Goal: Find specific page/section: Find specific page/section

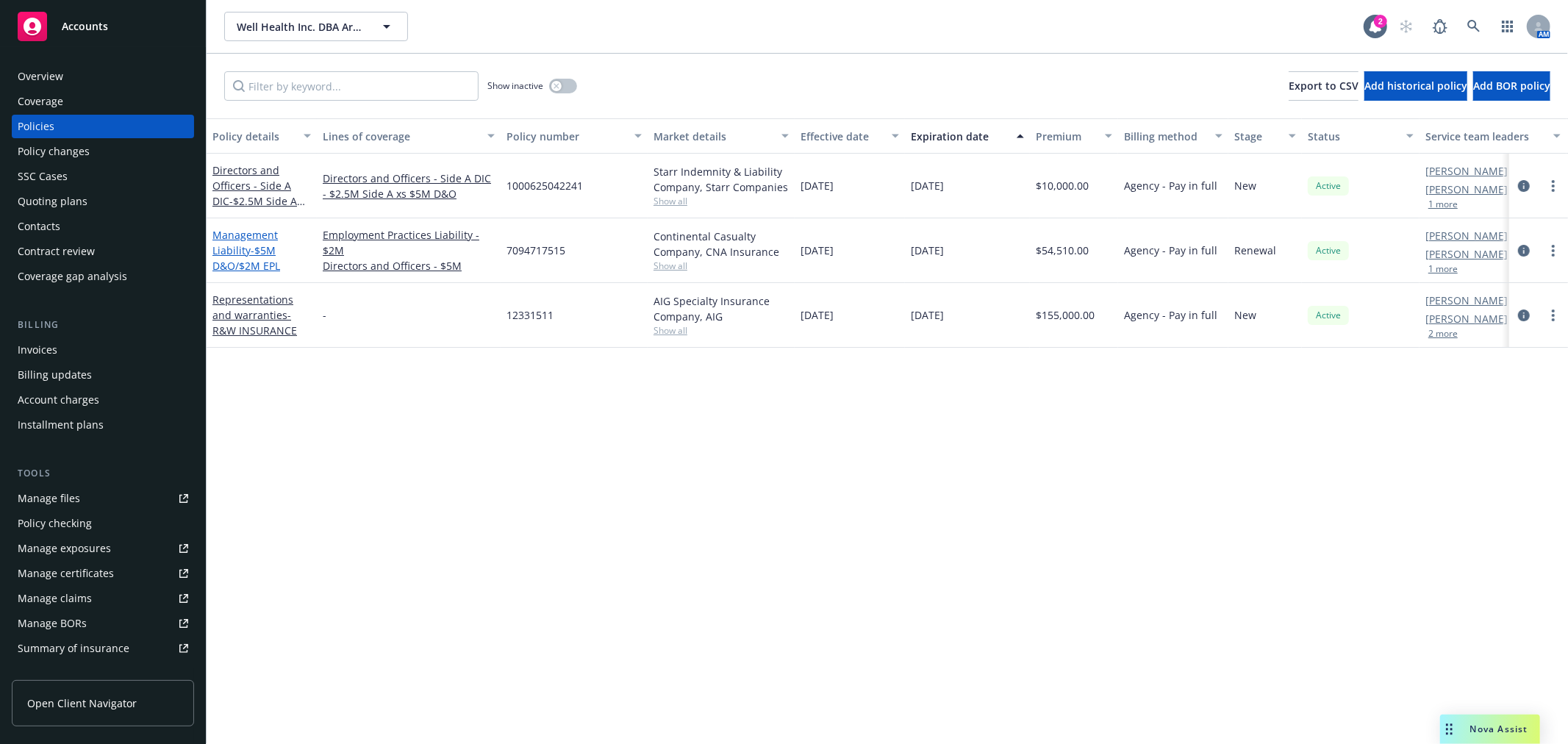
click at [250, 238] on link "Management Liability - $5M D&O/$2M EPL" at bounding box center [246, 250] width 68 height 45
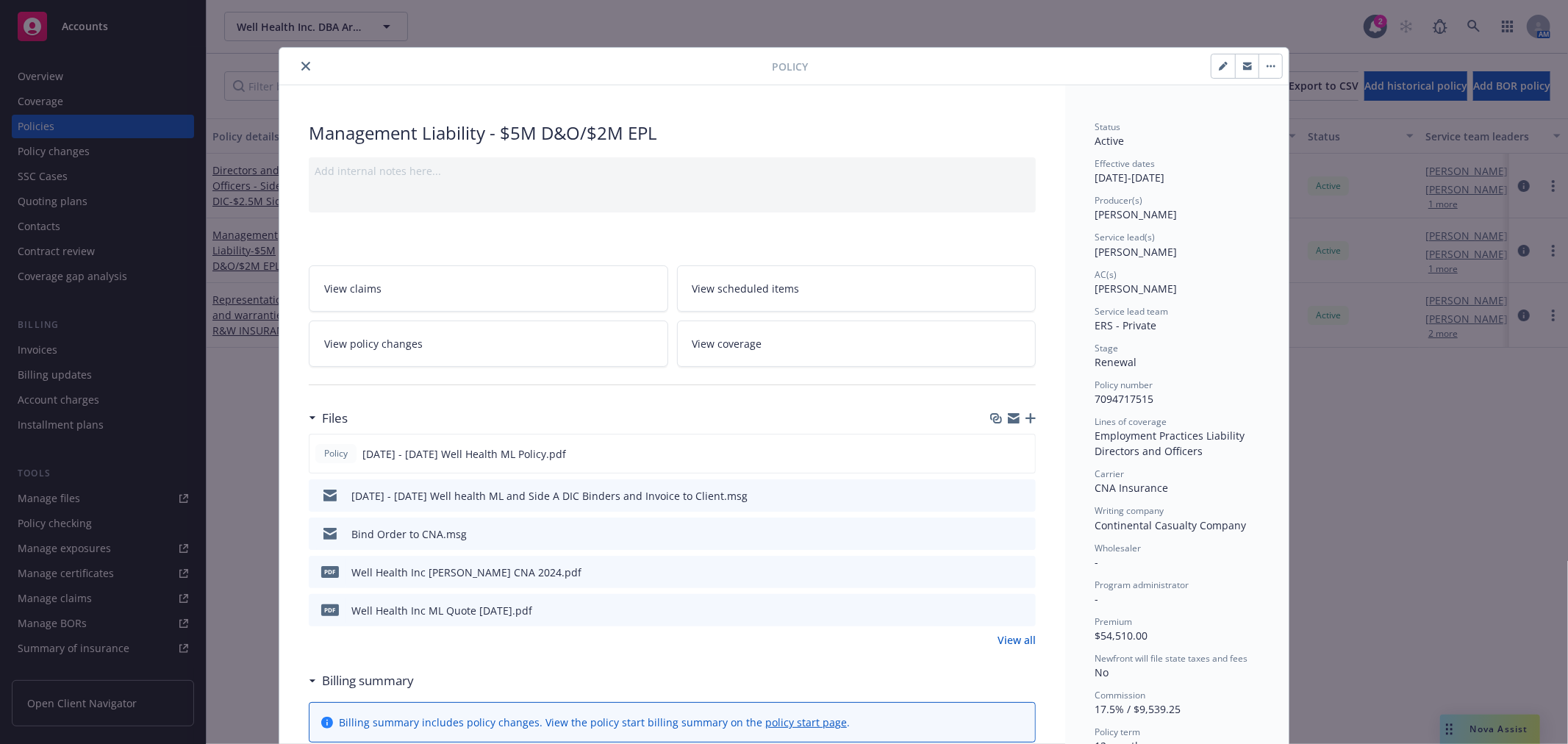
click at [302, 63] on icon "close" at bounding box center [306, 66] width 9 height 9
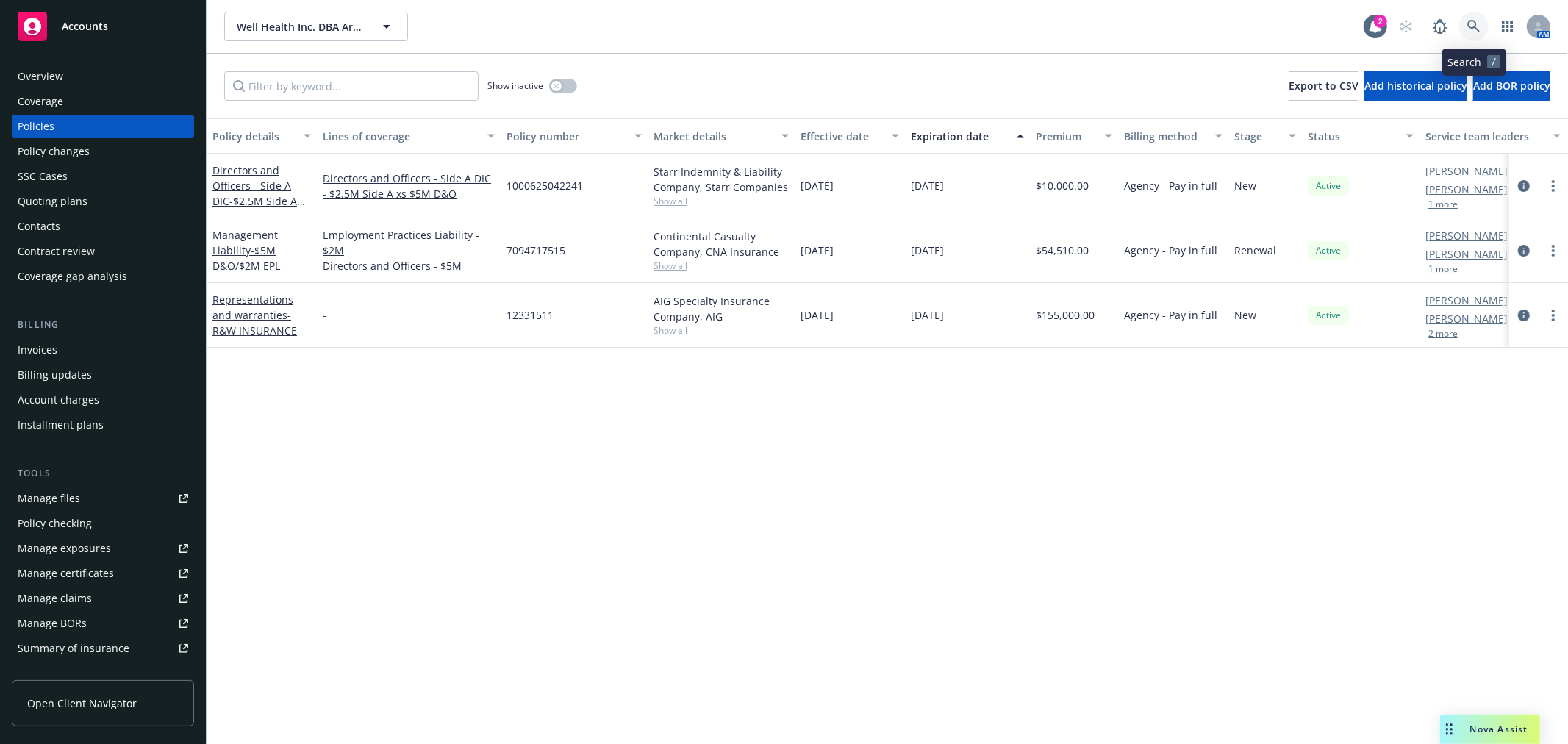
click at [1461, 30] on link at bounding box center [1473, 26] width 30 height 30
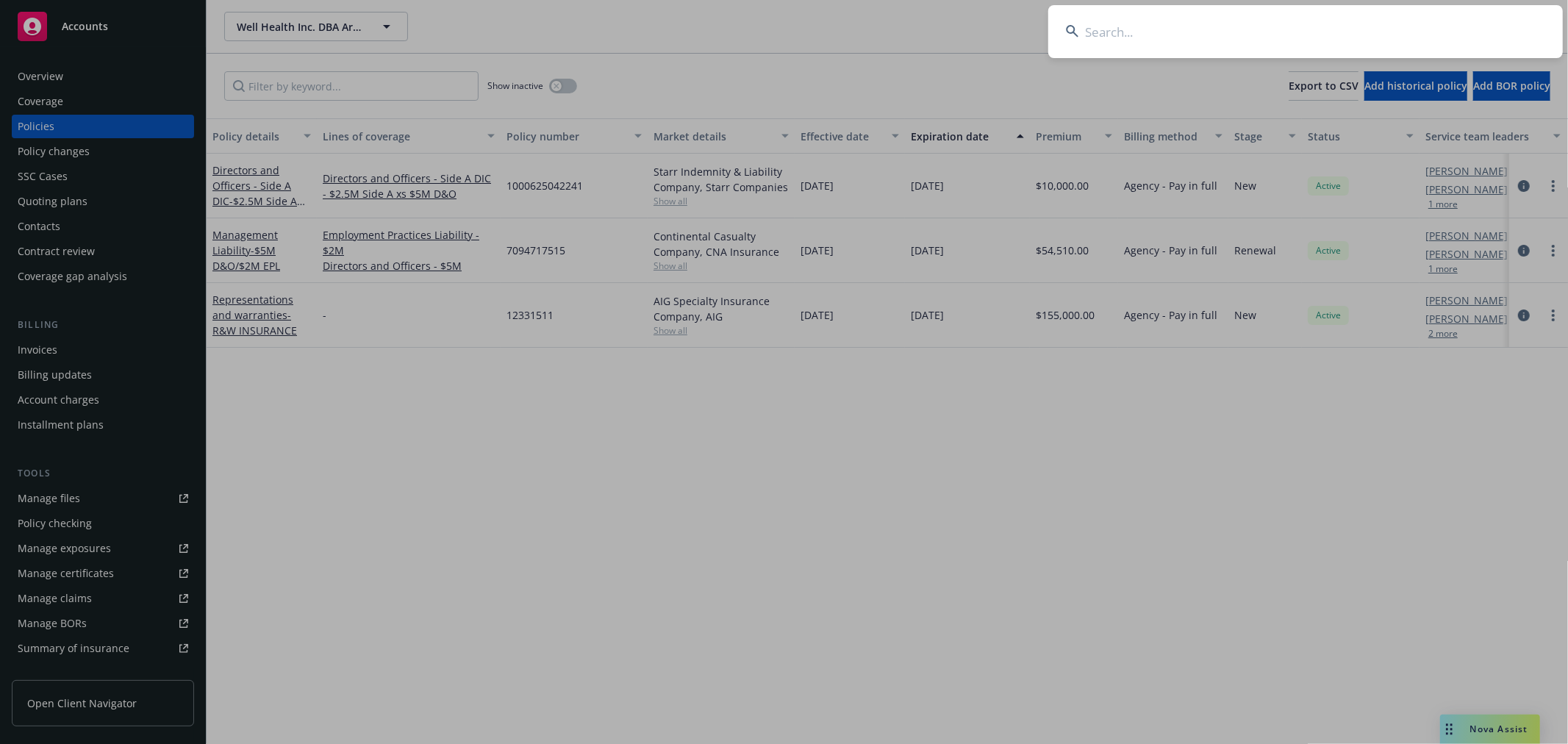
click at [1092, 35] on input at bounding box center [1306, 32] width 515 height 53
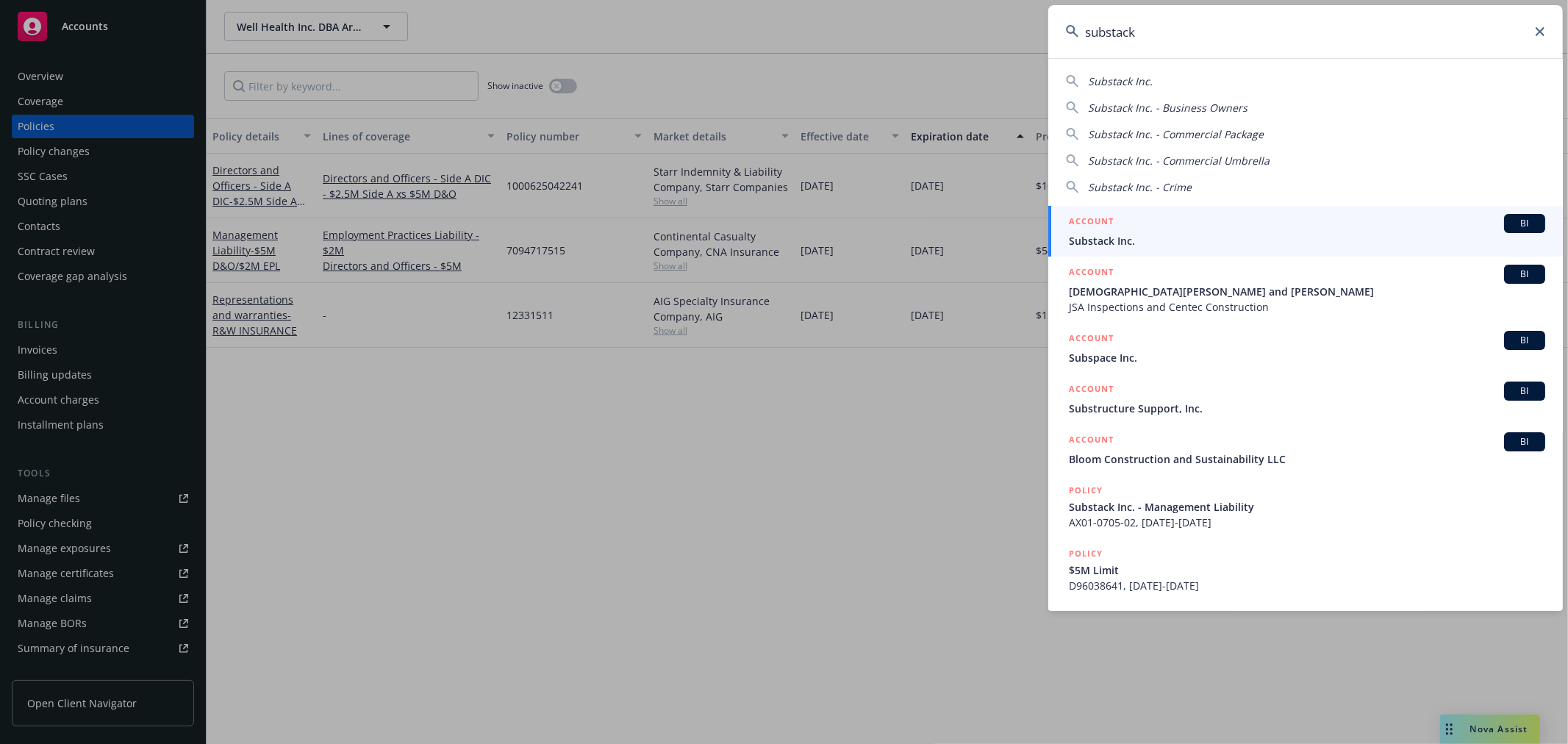
type input "substack"
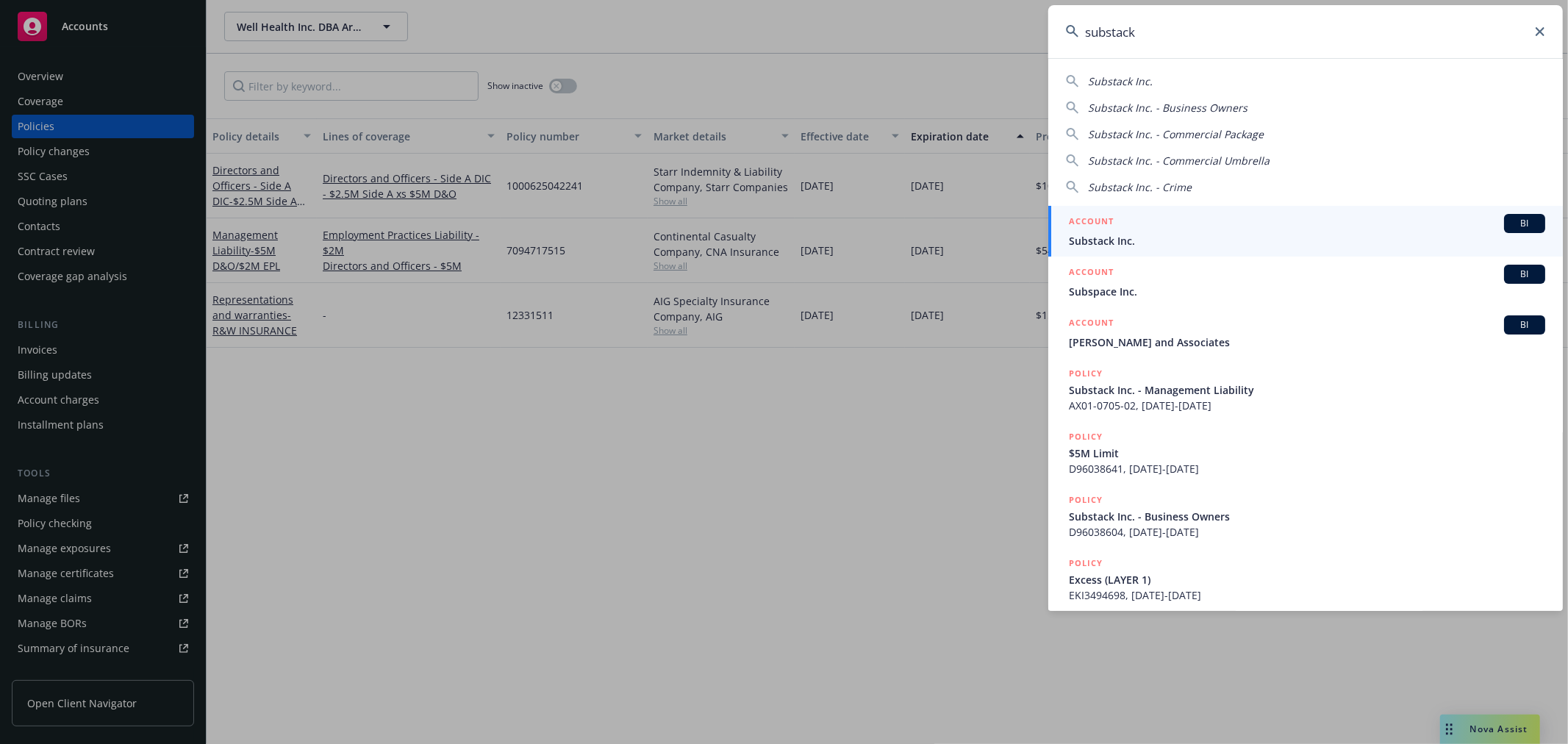
click at [1093, 239] on span "Substack Inc." at bounding box center [1306, 240] width 476 height 15
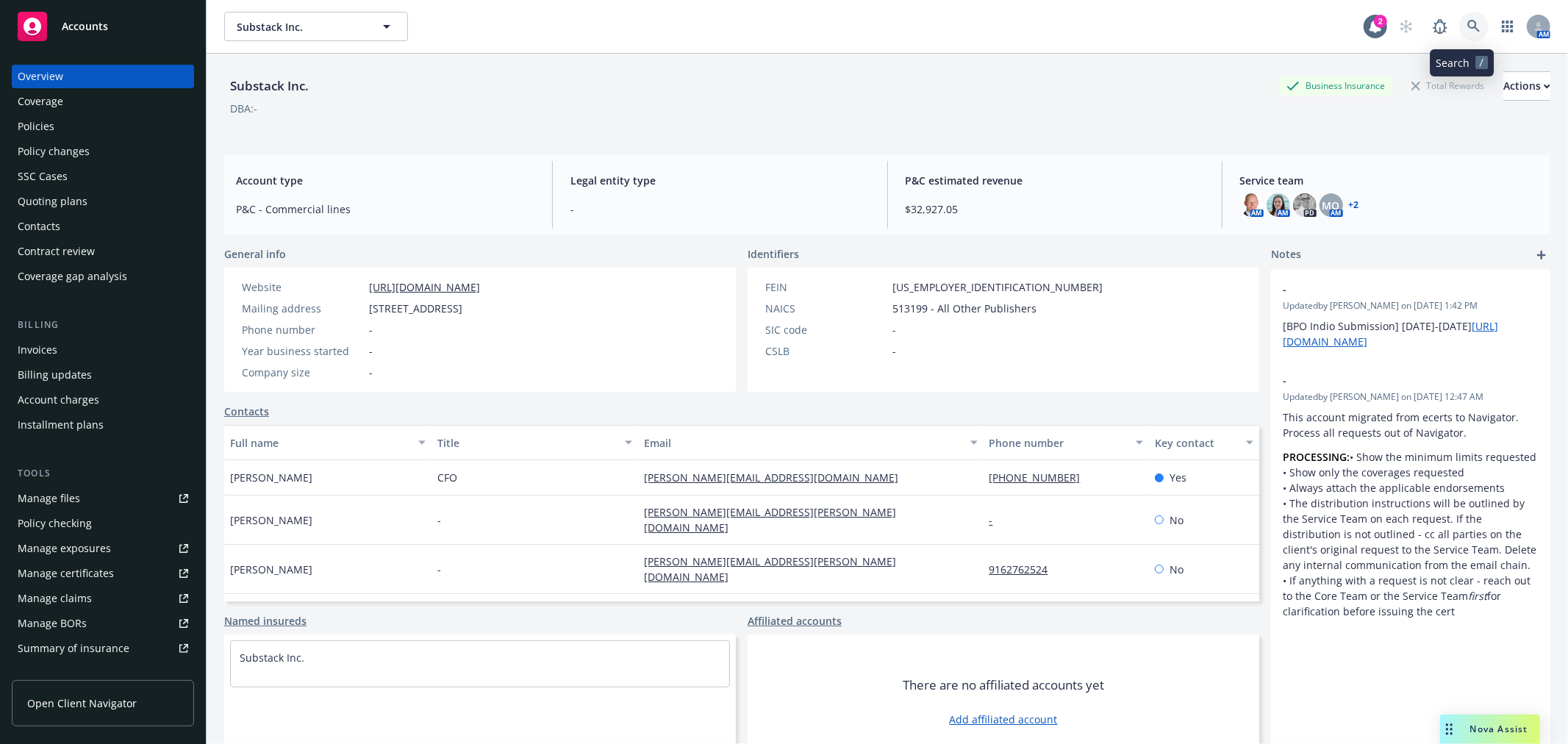
click at [1467, 30] on icon at bounding box center [1473, 26] width 14 height 14
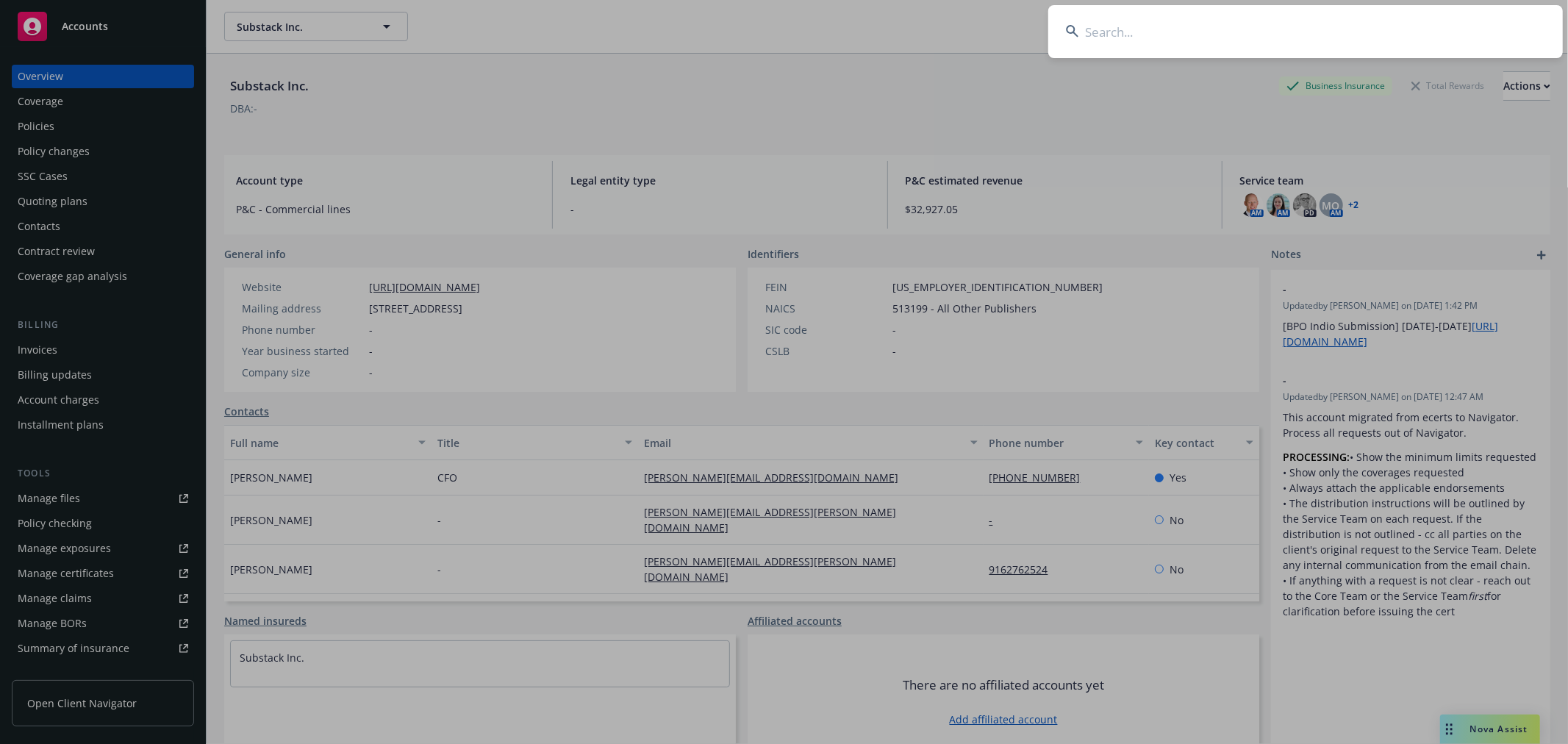
click at [1104, 25] on input at bounding box center [1306, 32] width 515 height 53
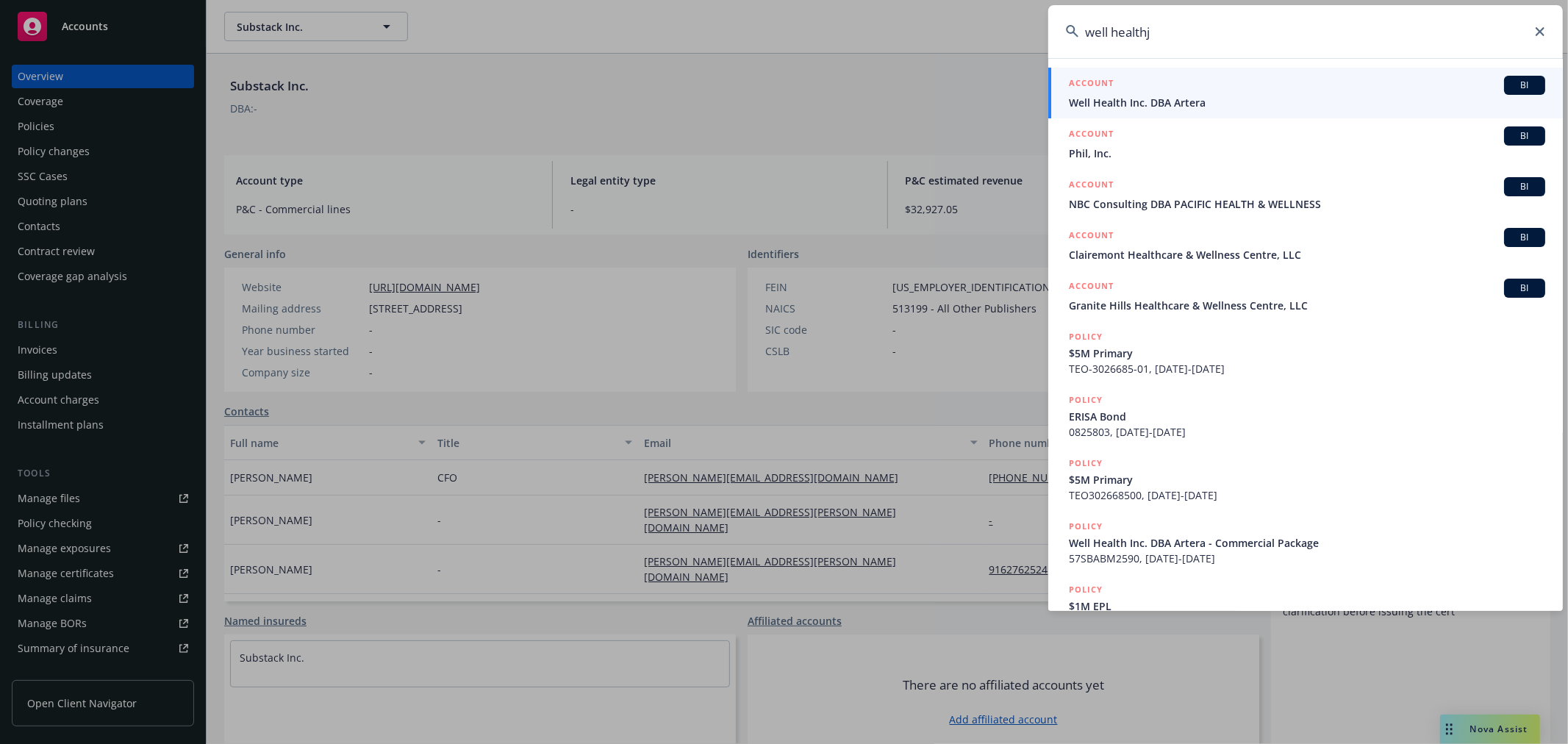
type input "well health"
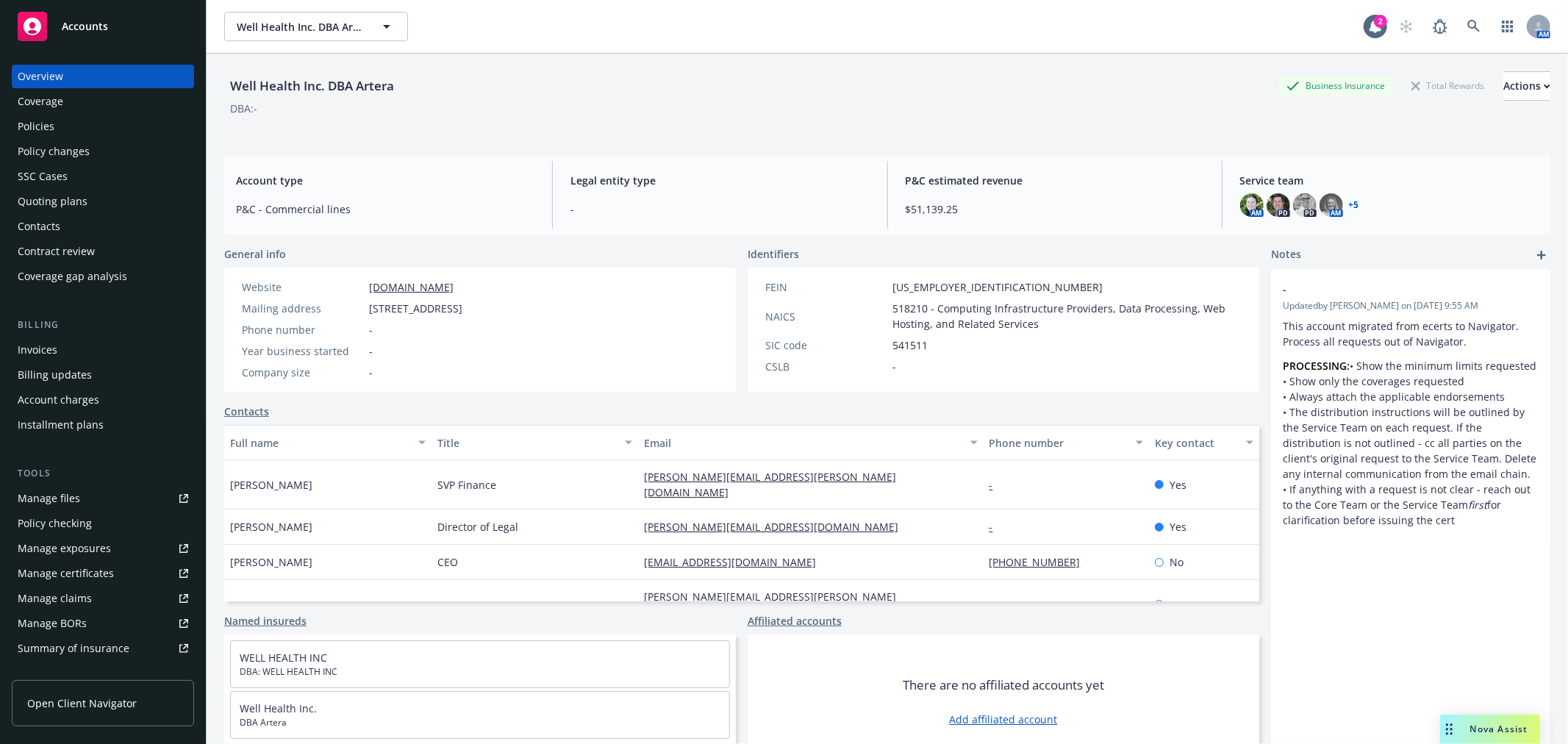
click at [35, 130] on div "Policies" at bounding box center [36, 126] width 37 height 23
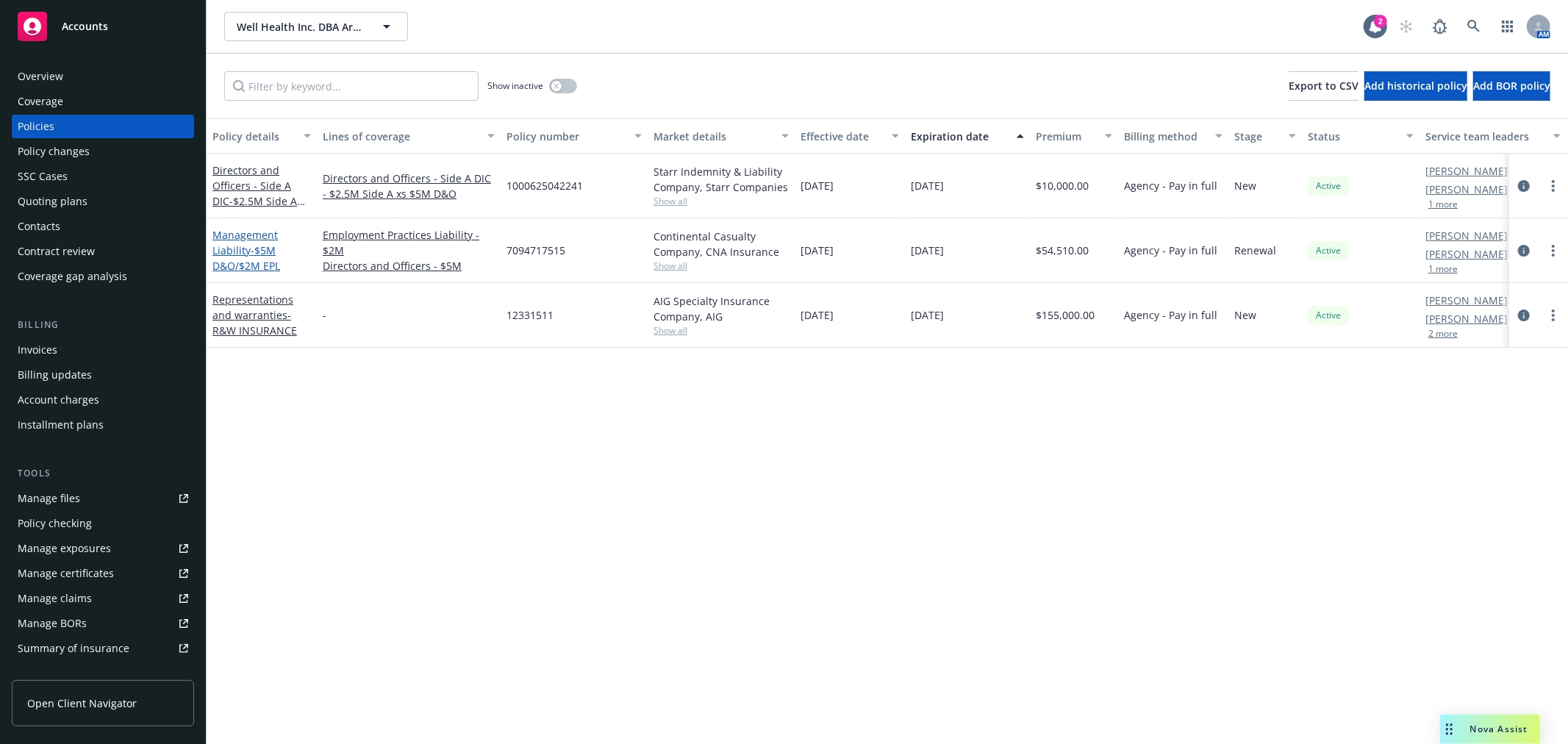
click at [238, 235] on link "Management Liability - $5M D&O/$2M EPL" at bounding box center [246, 250] width 68 height 45
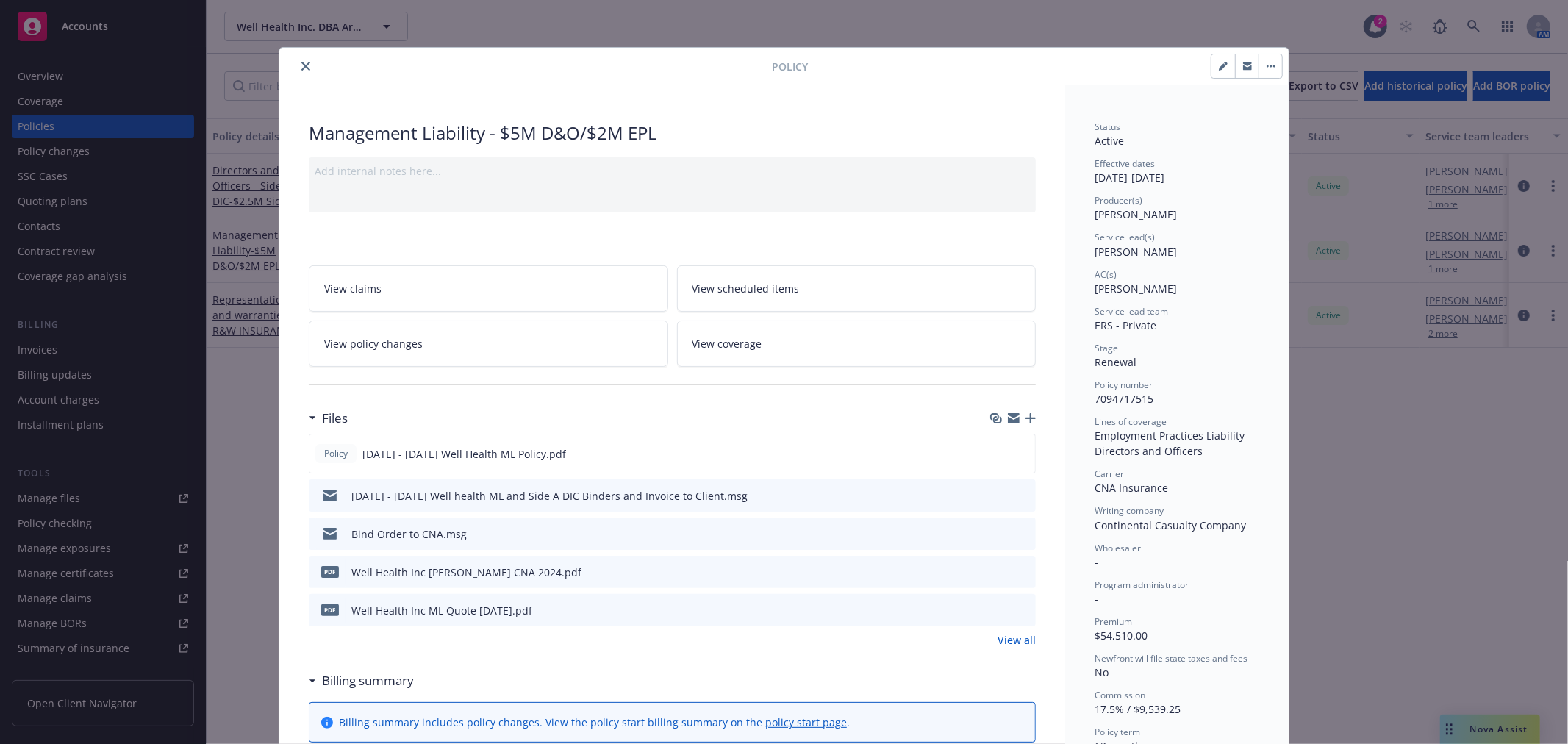
click at [1022, 569] on icon "preview file" at bounding box center [1022, 571] width 14 height 10
click at [302, 61] on icon "close" at bounding box center [306, 66] width 9 height 9
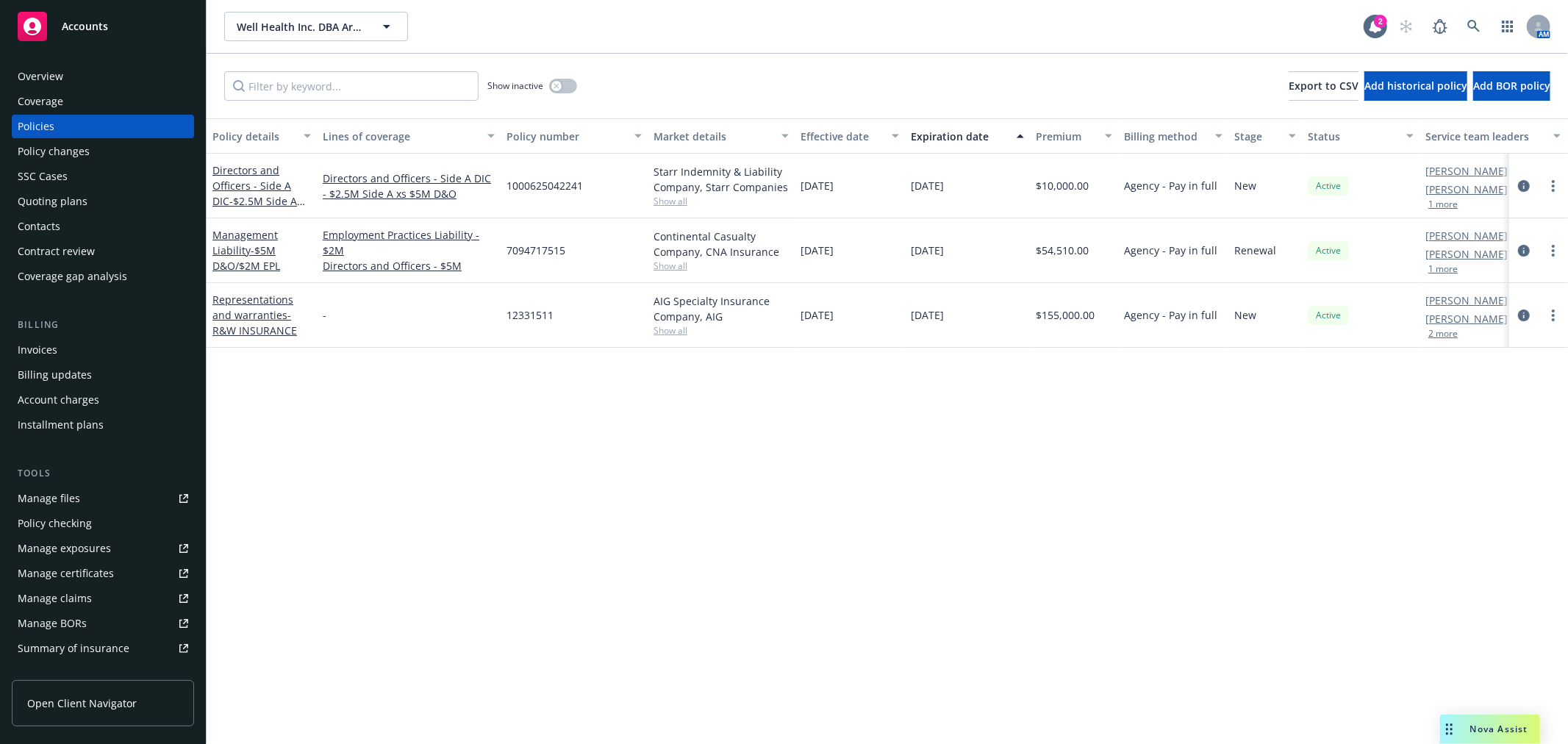
click at [59, 126] on div "Policies" at bounding box center [103, 126] width 171 height 23
click at [566, 87] on button "button" at bounding box center [563, 86] width 28 height 14
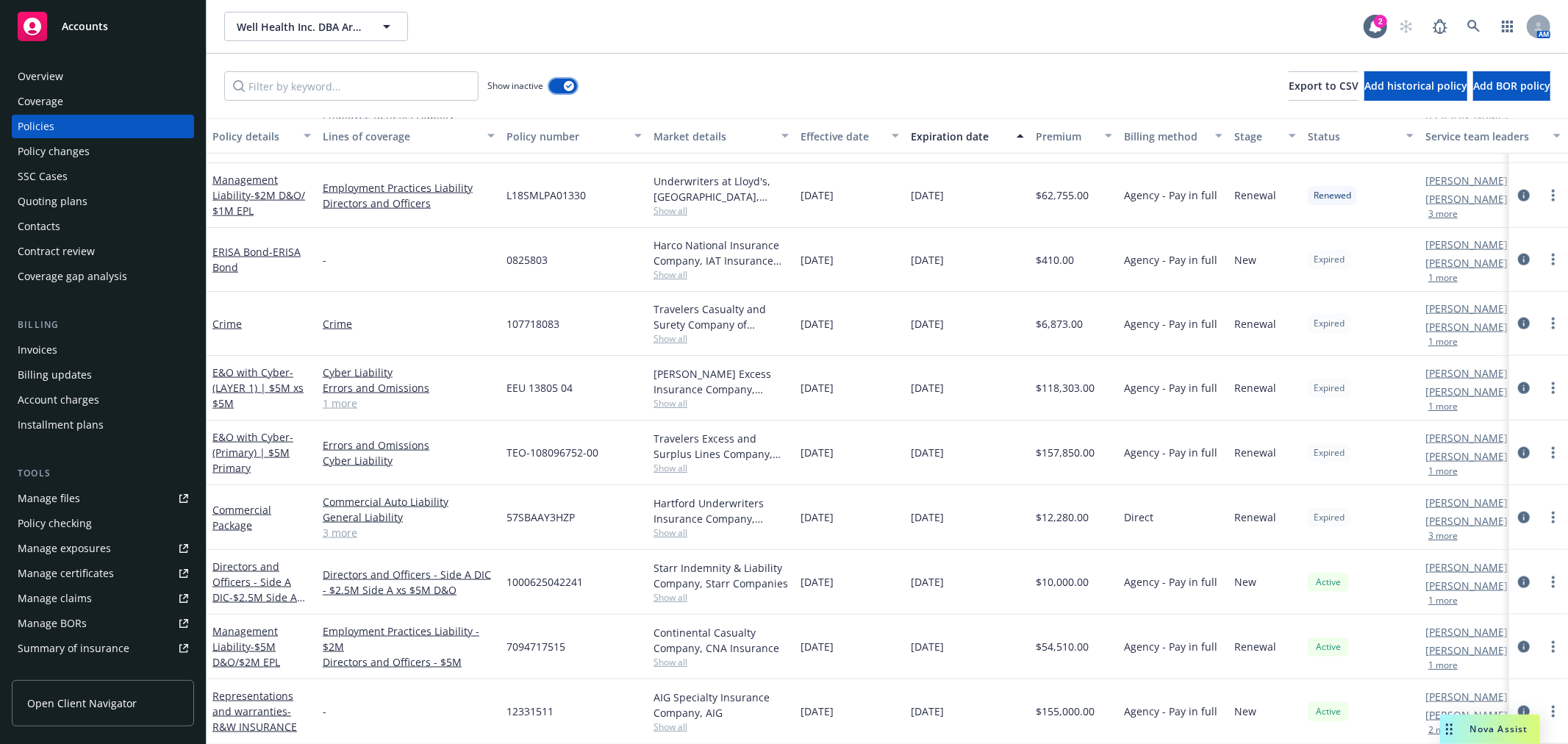
scroll to position [1573, 0]
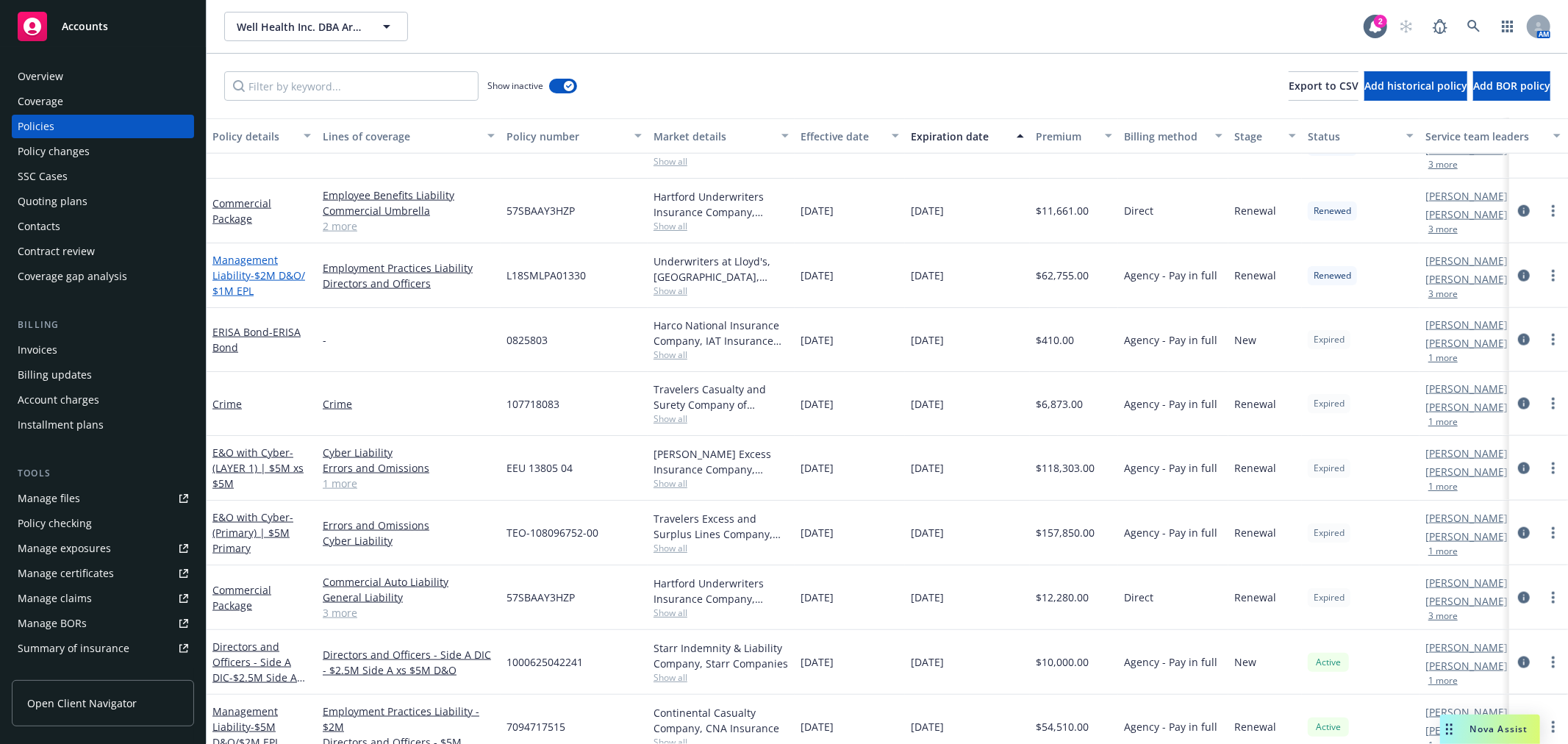
click at [251, 270] on span "- $2M D&O/ $1M EPL" at bounding box center [258, 283] width 93 height 30
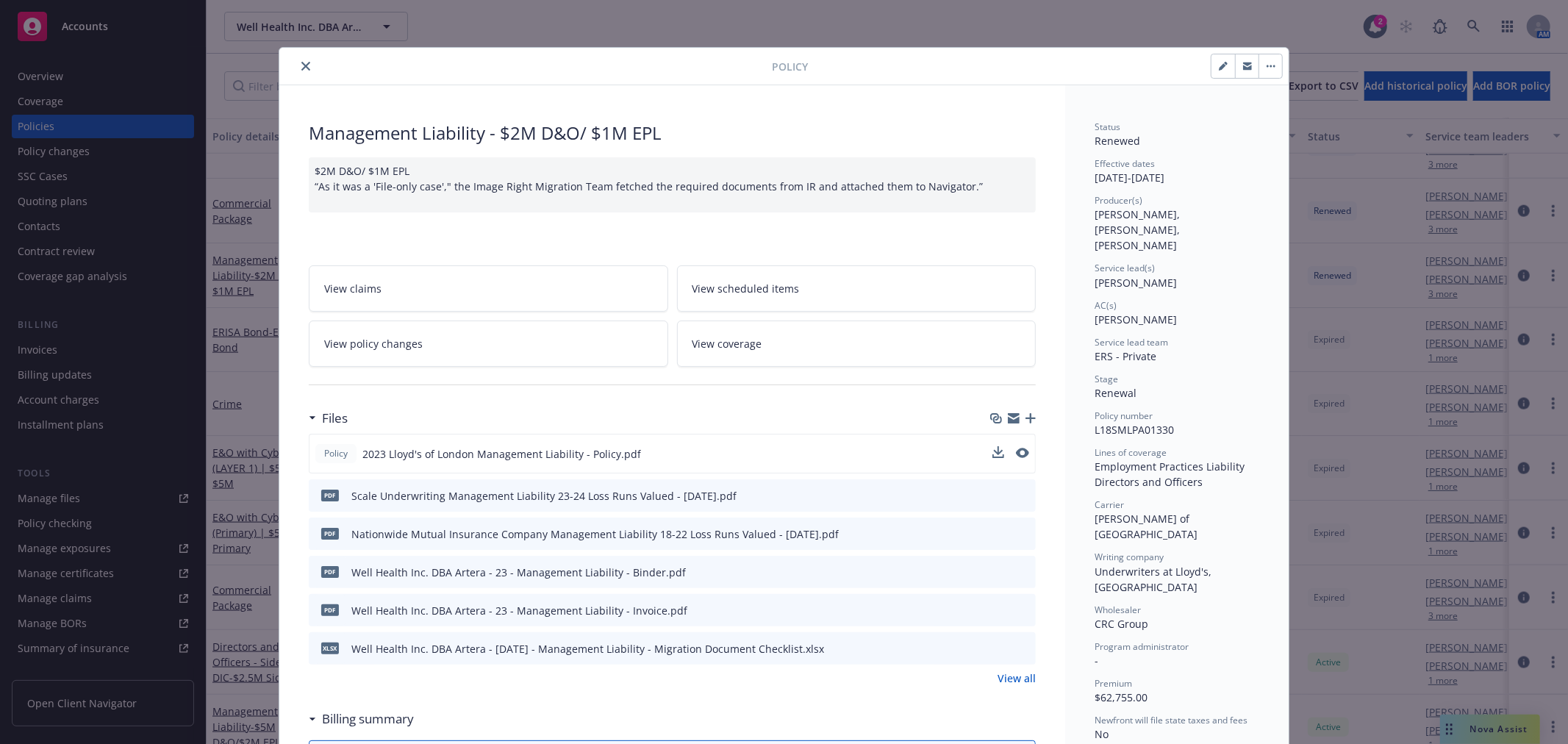
click at [453, 457] on span "2023 Lloyd's of London Management Liability - Policy.pdf" at bounding box center [501, 453] width 278 height 15
click at [1016, 456] on icon "preview file" at bounding box center [1021, 452] width 14 height 10
click at [302, 70] on icon "close" at bounding box center [306, 66] width 9 height 9
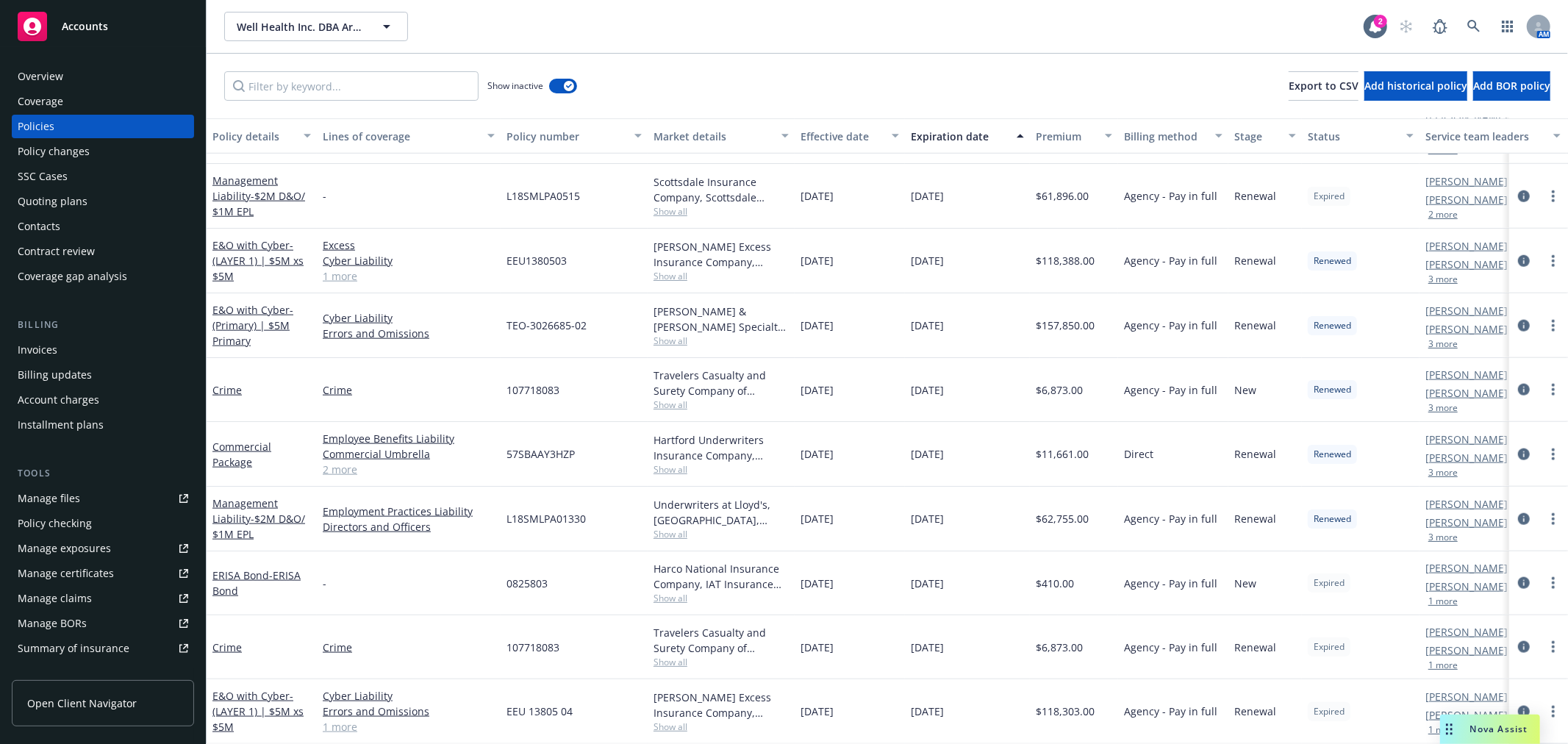
scroll to position [1246, 0]
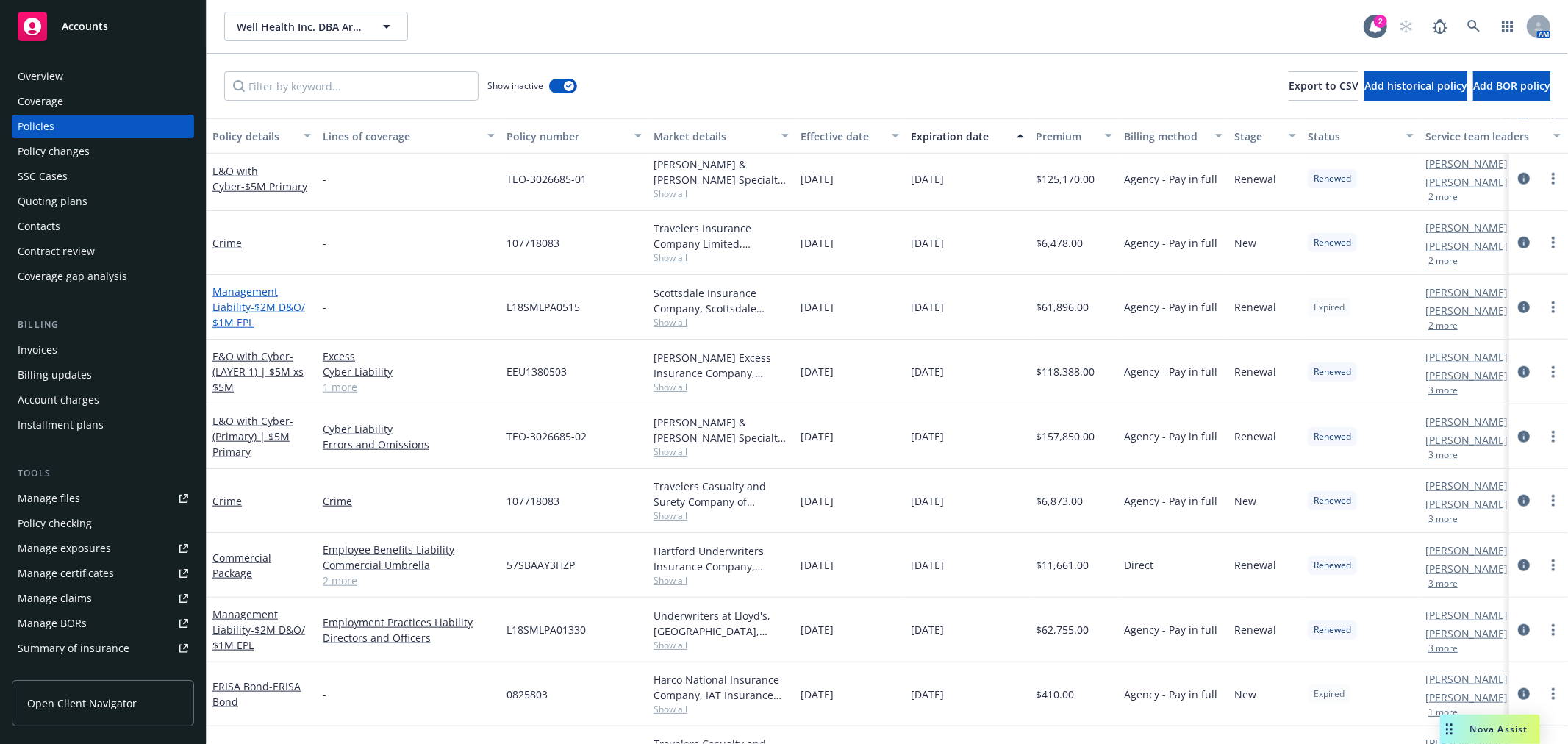
click at [254, 303] on span "- $2M D&O/ $1M EPL" at bounding box center [258, 314] width 93 height 30
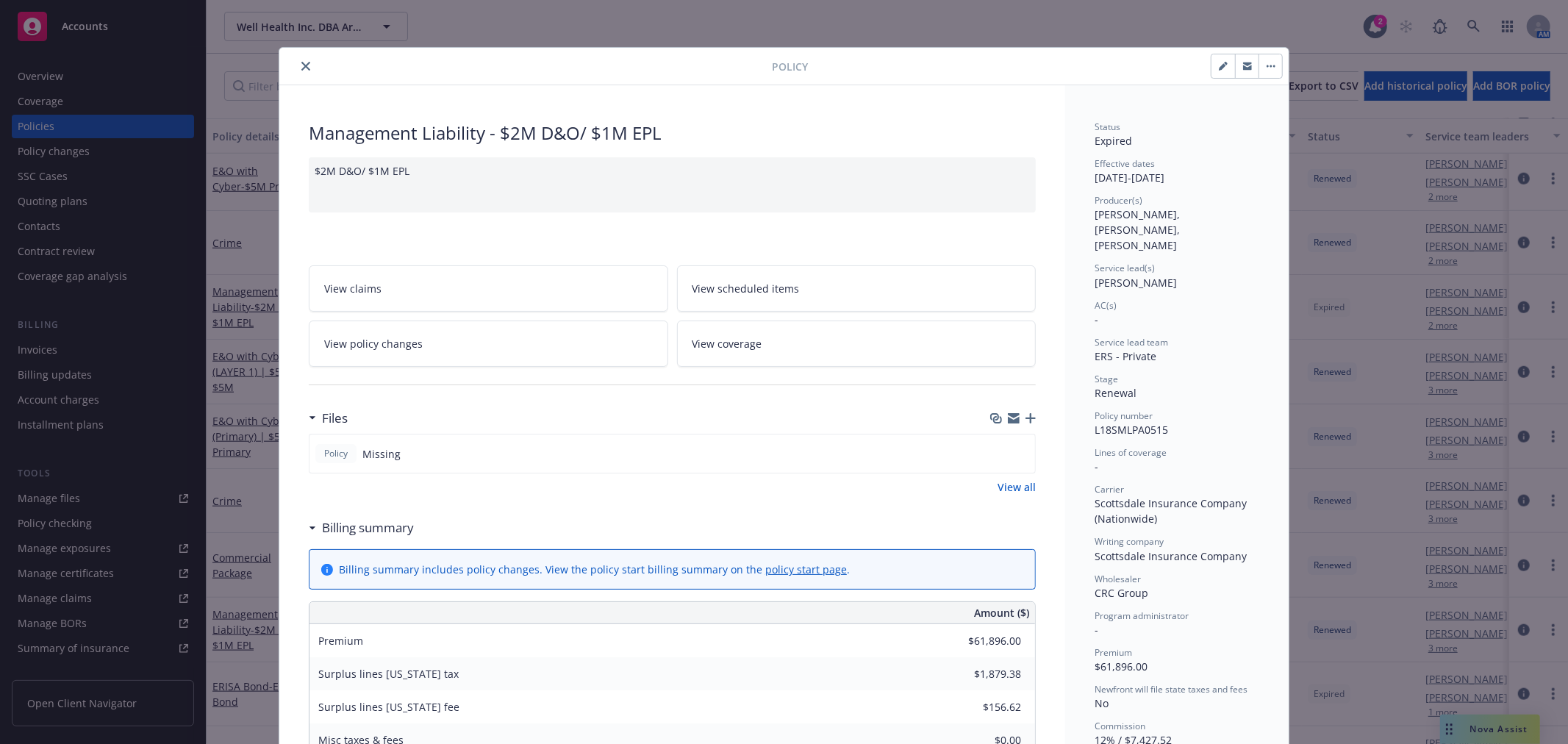
click at [302, 63] on icon "close" at bounding box center [306, 66] width 9 height 9
